Goal: Information Seeking & Learning: Learn about a topic

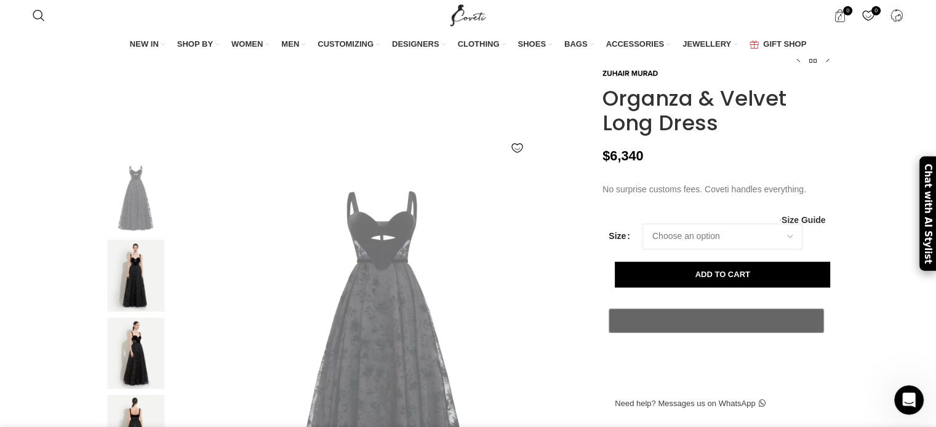
scroll to position [123, 0]
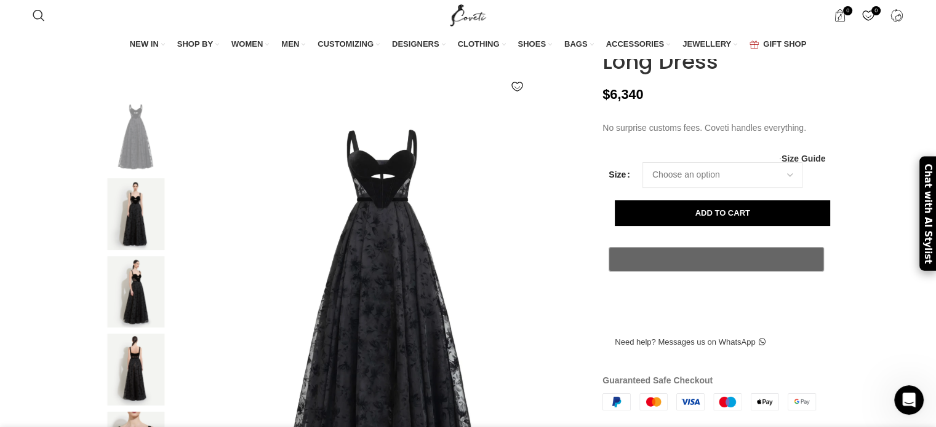
click at [142, 236] on img at bounding box center [135, 214] width 75 height 72
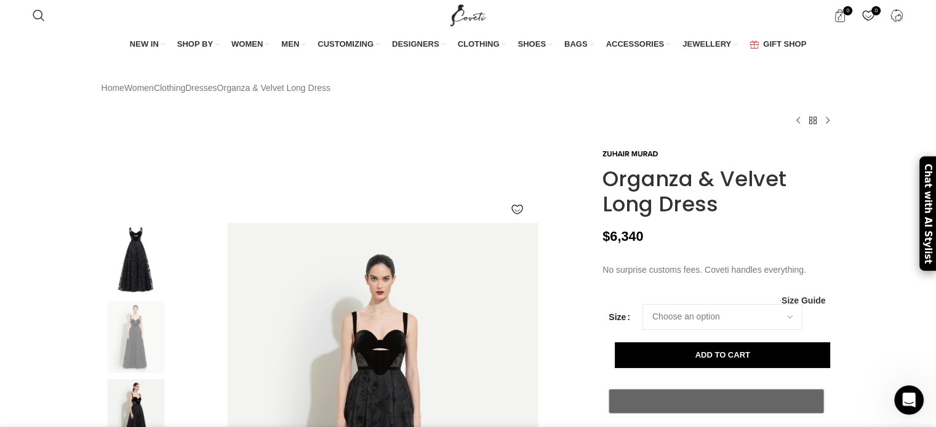
scroll to position [0, 258]
click at [618, 160] on link at bounding box center [629, 153] width 55 height 14
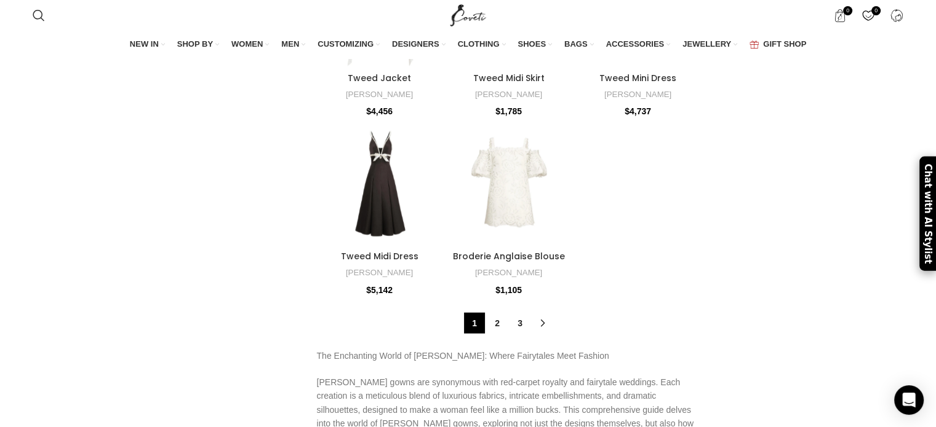
scroll to position [3076, 0]
click at [539, 312] on link "→" at bounding box center [542, 322] width 21 height 21
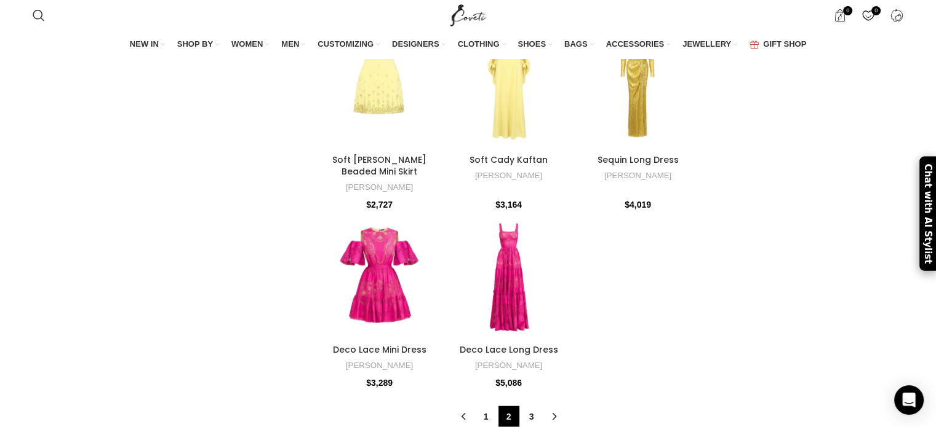
scroll to position [2916, 0]
click at [554, 407] on link "→" at bounding box center [554, 417] width 21 height 21
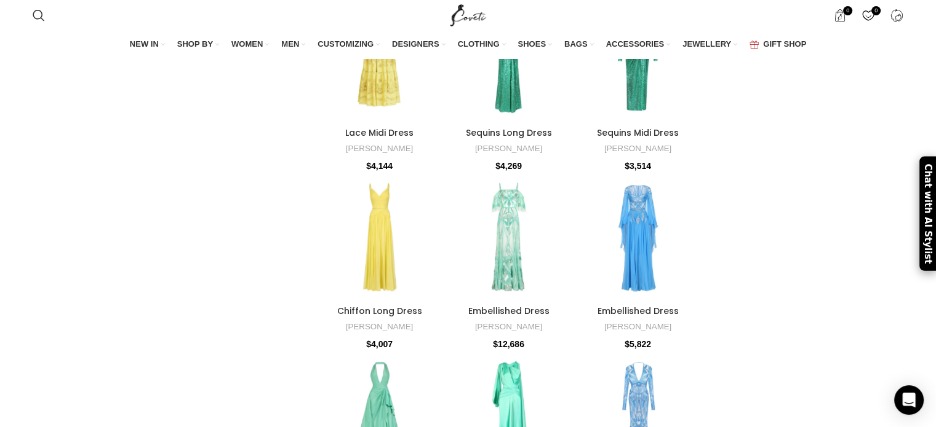
scroll to position [554, 0]
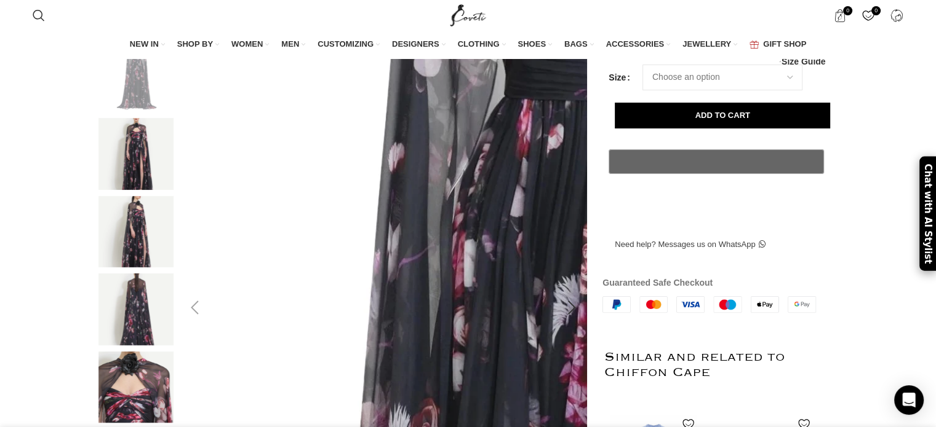
scroll to position [185, 0]
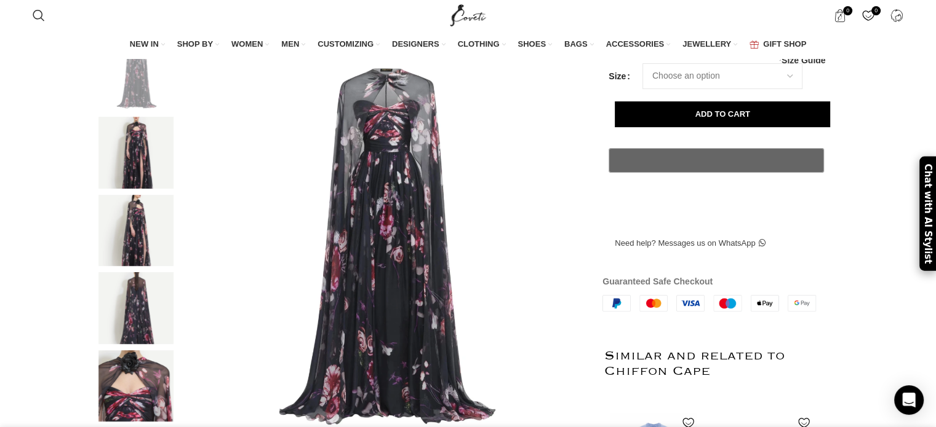
click at [135, 186] on img at bounding box center [135, 153] width 75 height 72
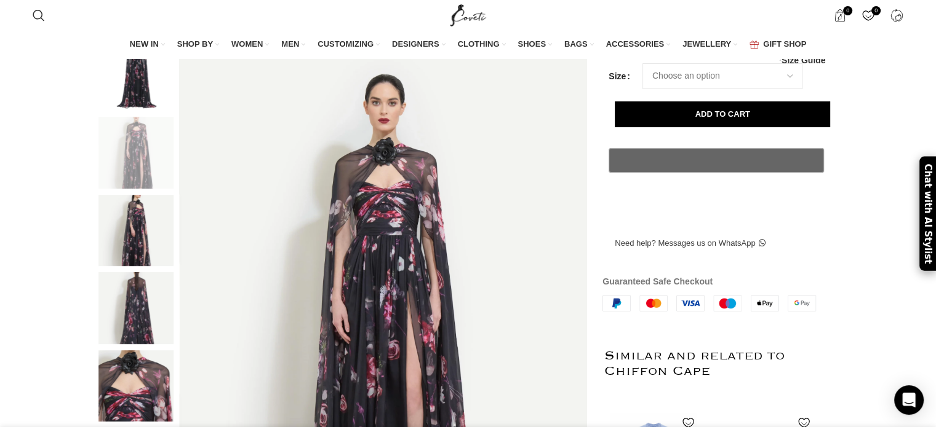
scroll to position [0, 258]
click at [141, 333] on img at bounding box center [135, 308] width 75 height 72
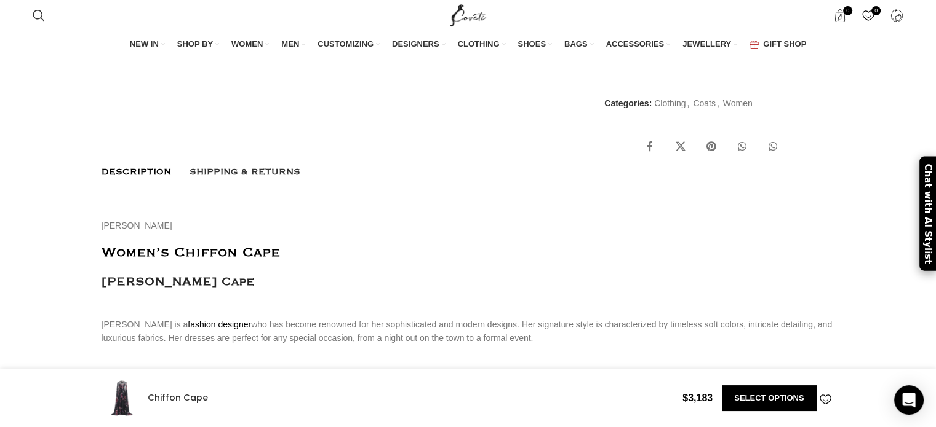
scroll to position [677, 0]
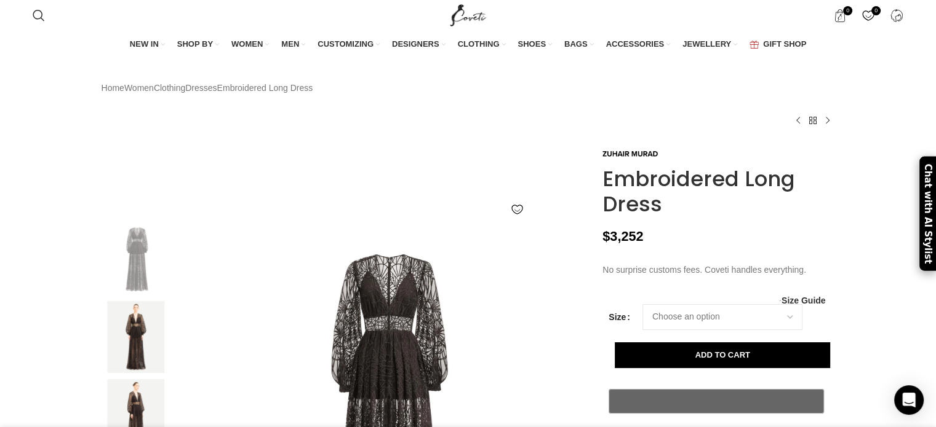
scroll to position [0, 647]
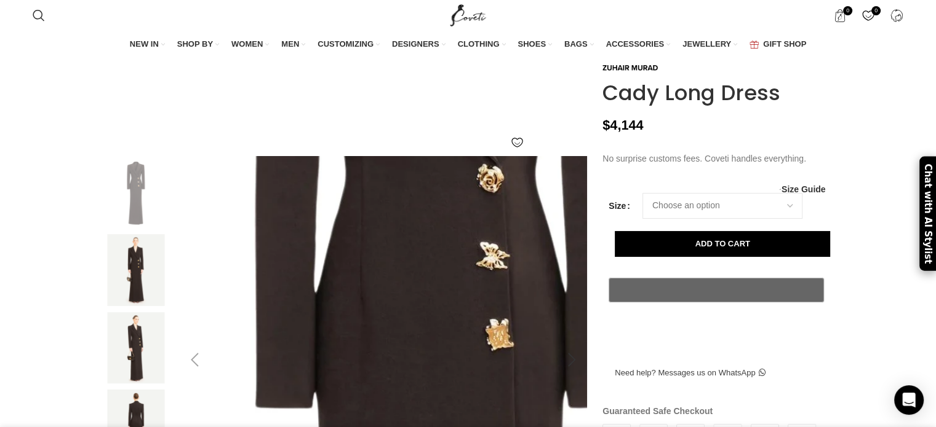
scroll to position [123, 0]
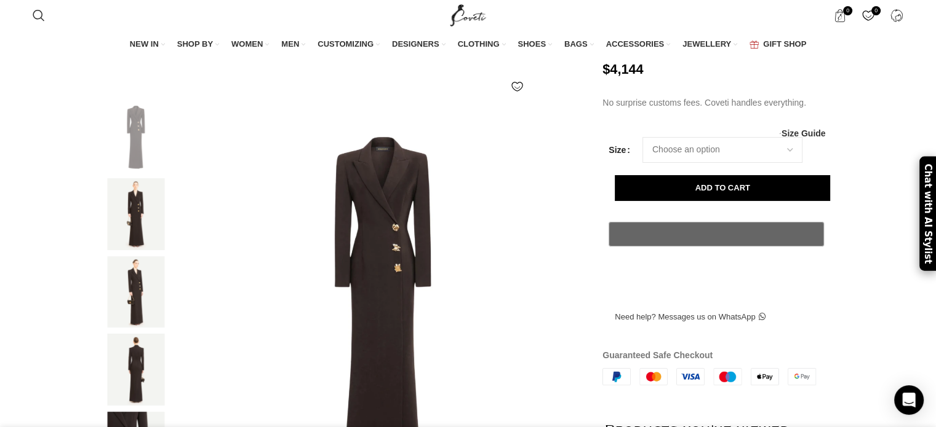
click at [121, 236] on img at bounding box center [135, 214] width 75 height 72
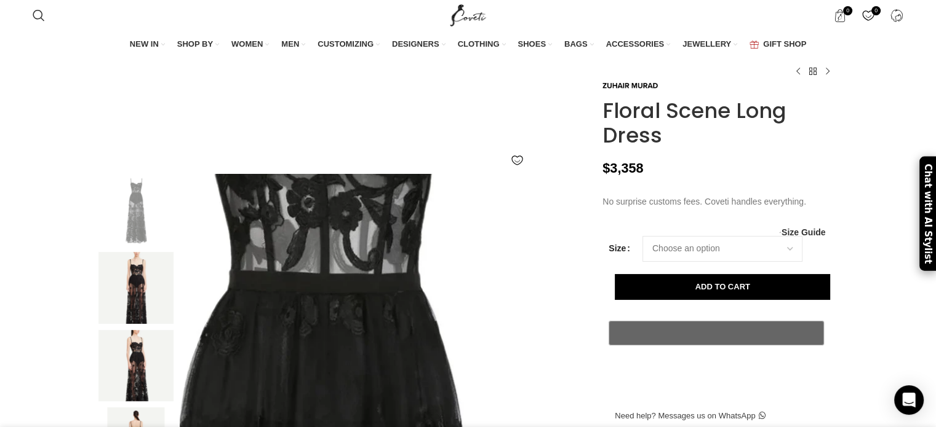
scroll to position [123, 0]
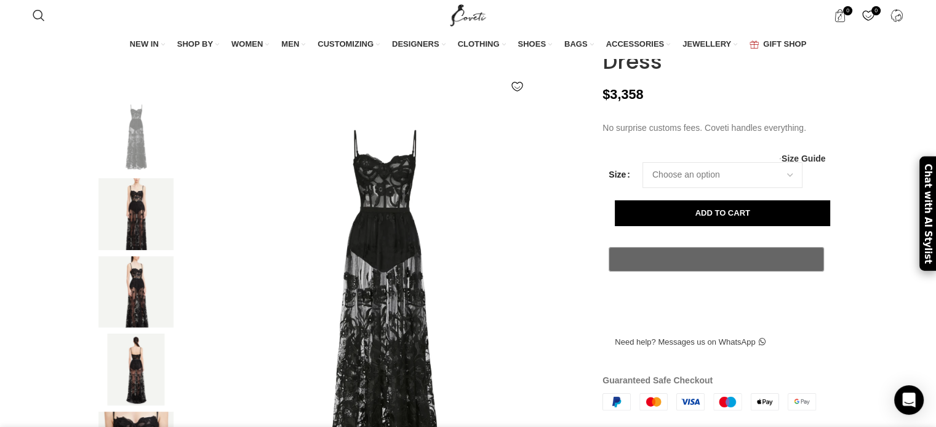
click at [133, 237] on img at bounding box center [135, 214] width 75 height 72
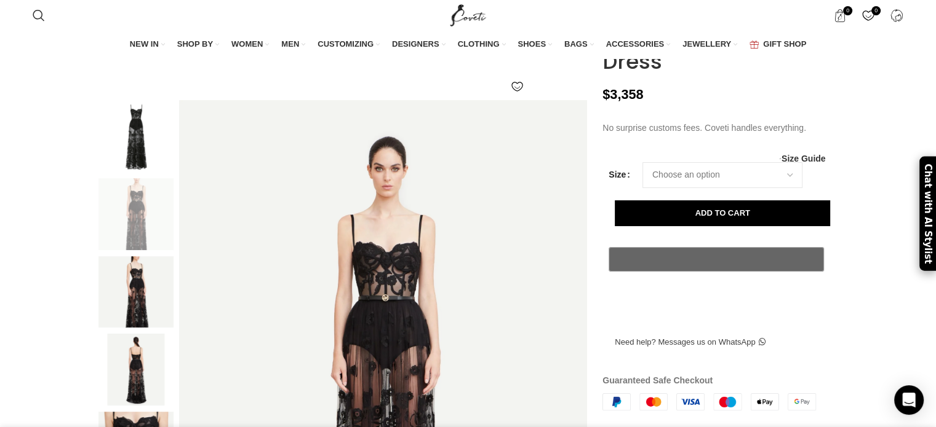
scroll to position [0, 906]
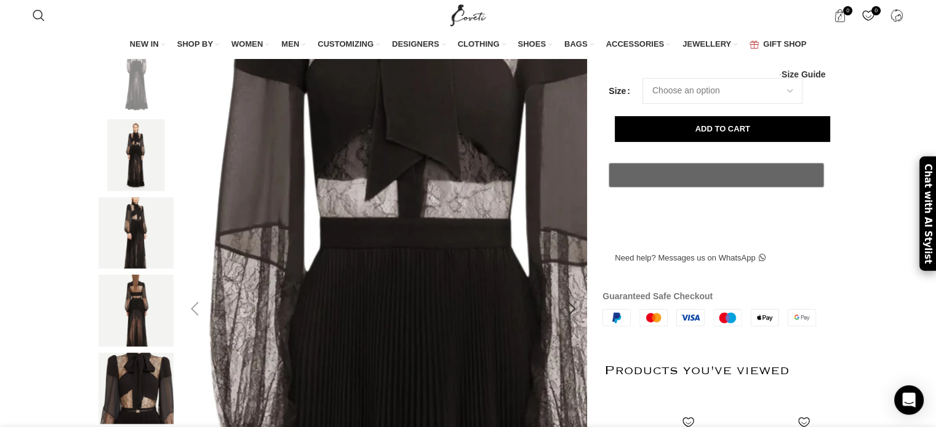
scroll to position [185, 0]
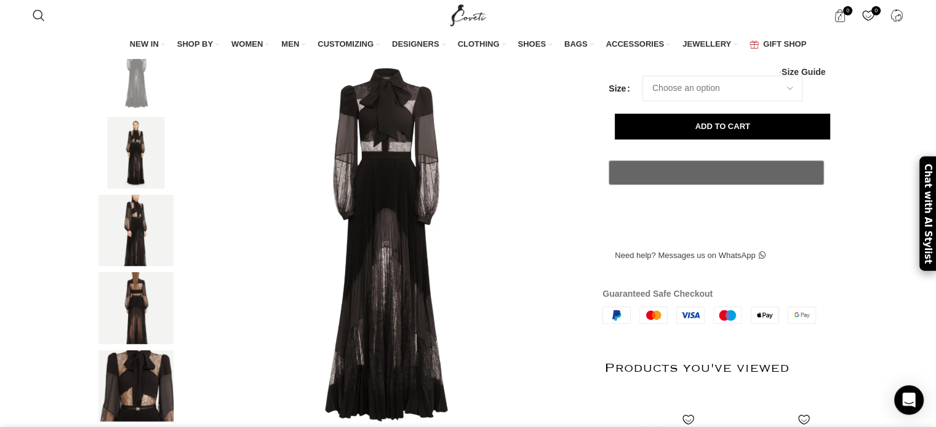
click at [138, 172] on img at bounding box center [135, 153] width 75 height 72
